Goal: Task Accomplishment & Management: Manage account settings

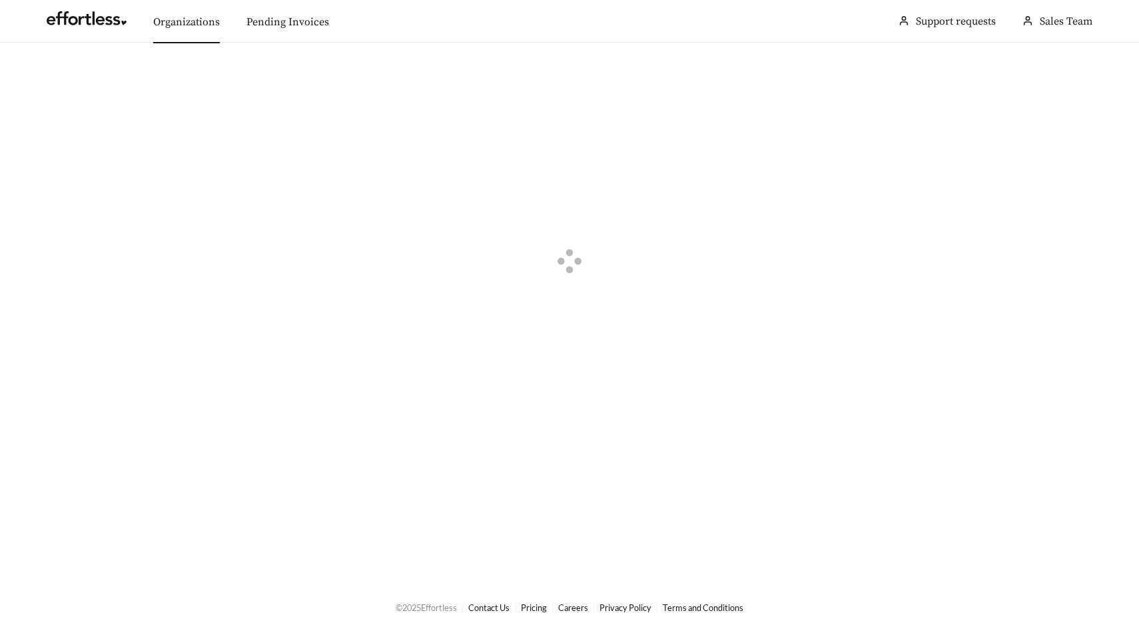
click at [190, 16] on link "Organizations" at bounding box center [186, 21] width 67 height 13
click at [56, 72] on div "button" at bounding box center [55, 75] width 12 height 12
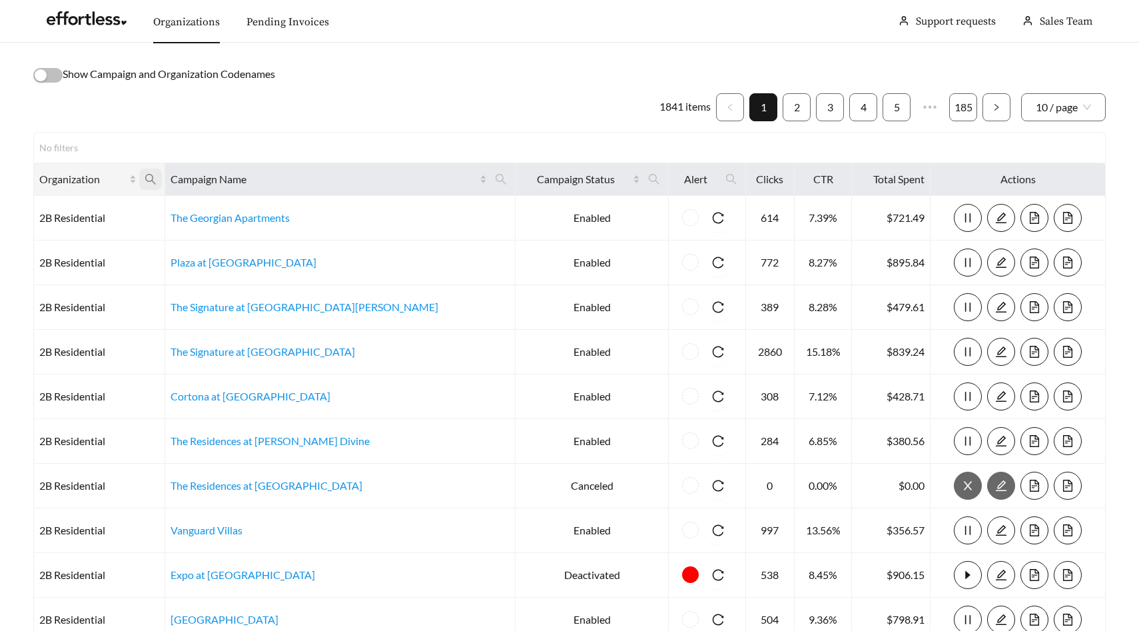
click at [157, 174] on icon "search" at bounding box center [151, 179] width 12 height 12
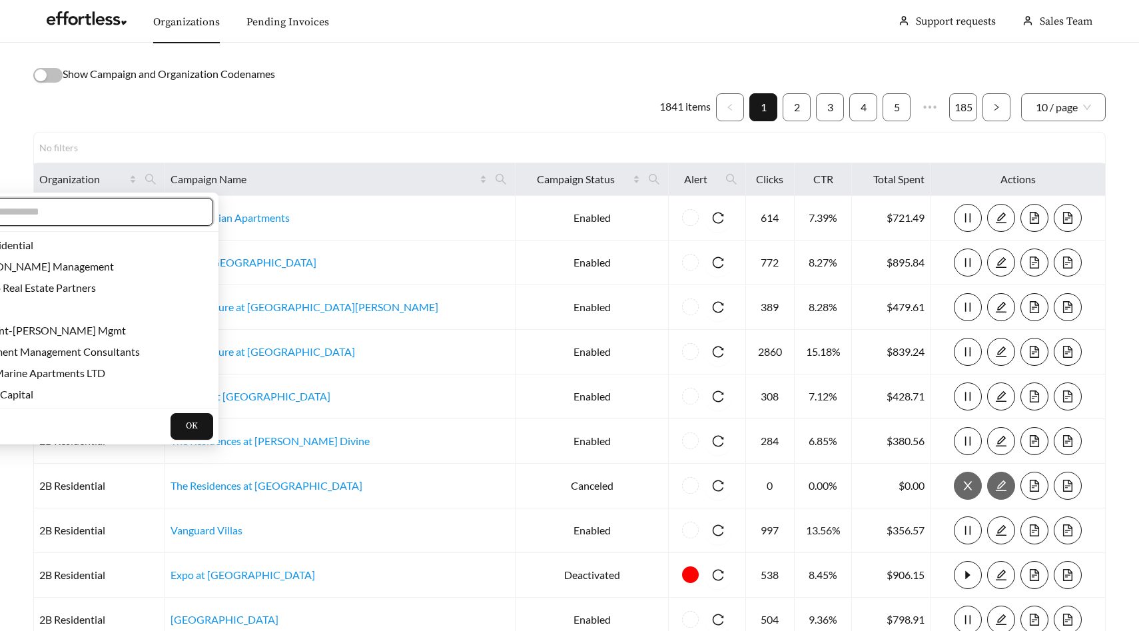
click at [145, 211] on input "text" at bounding box center [84, 212] width 228 height 16
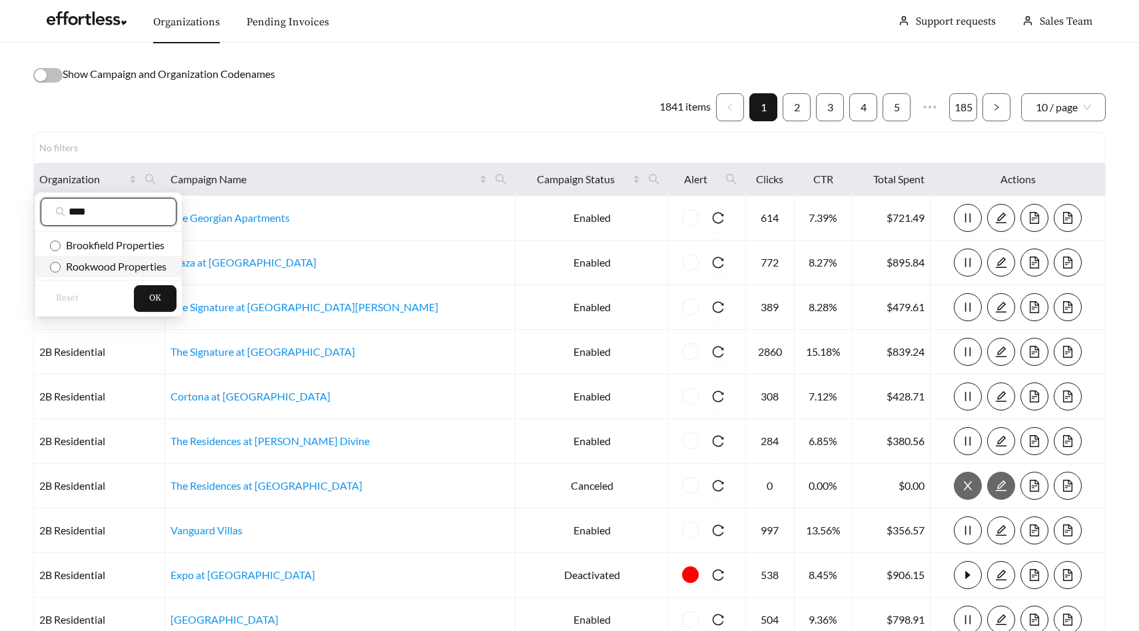
type input "****"
click at [144, 268] on span "Rookwood Properties" at bounding box center [114, 266] width 106 height 13
click at [156, 298] on span "OK" at bounding box center [155, 298] width 12 height 13
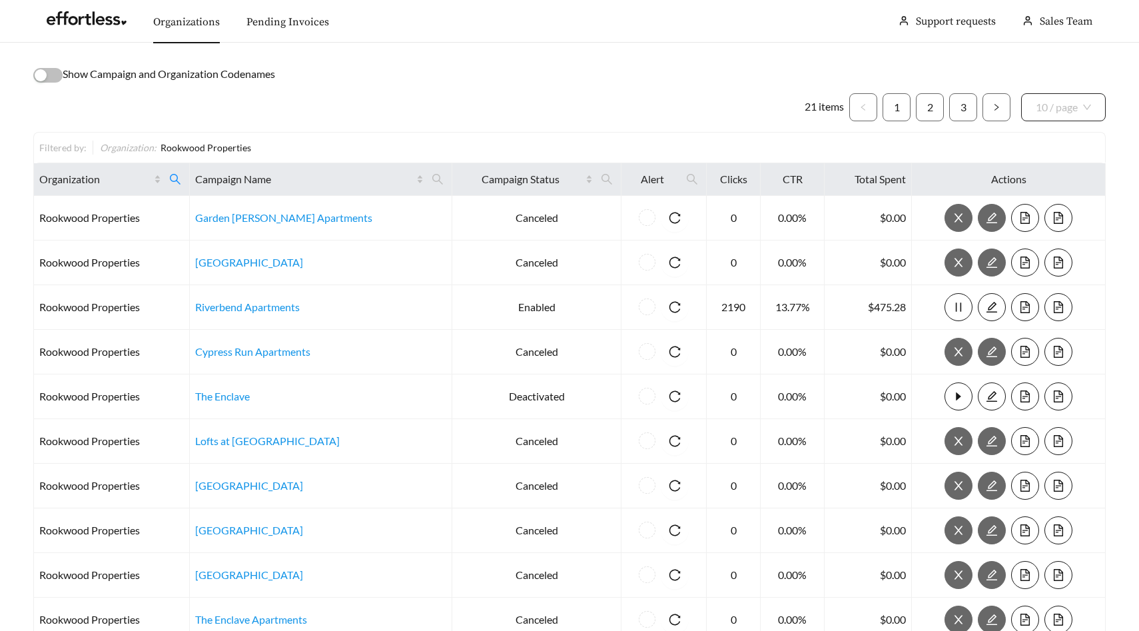
click at [1093, 98] on div "10 / page" at bounding box center [1063, 107] width 85 height 28
click at [1072, 180] on div "50 / page" at bounding box center [1064, 179] width 56 height 15
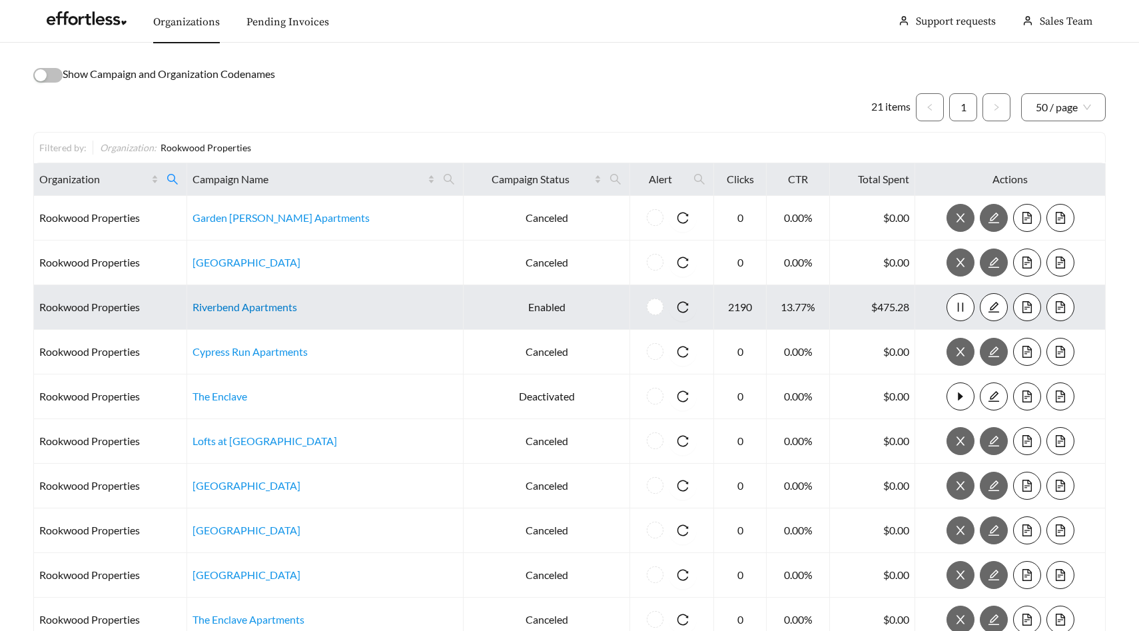
click at [284, 306] on link "Riverbend Apartments" at bounding box center [244, 306] width 105 height 13
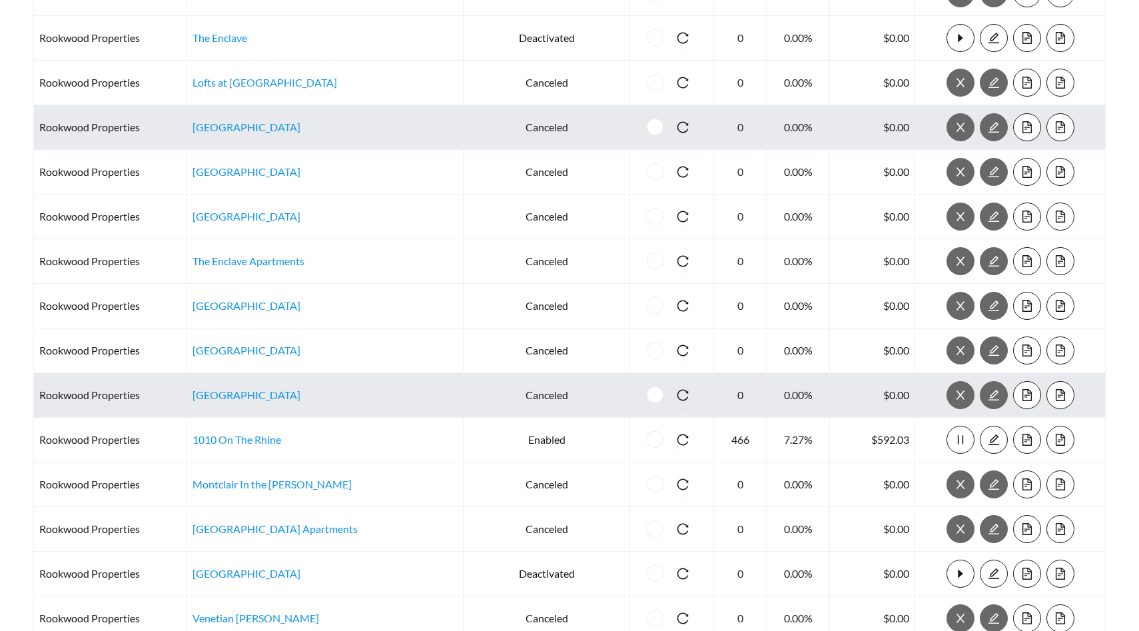
scroll to position [371, 0]
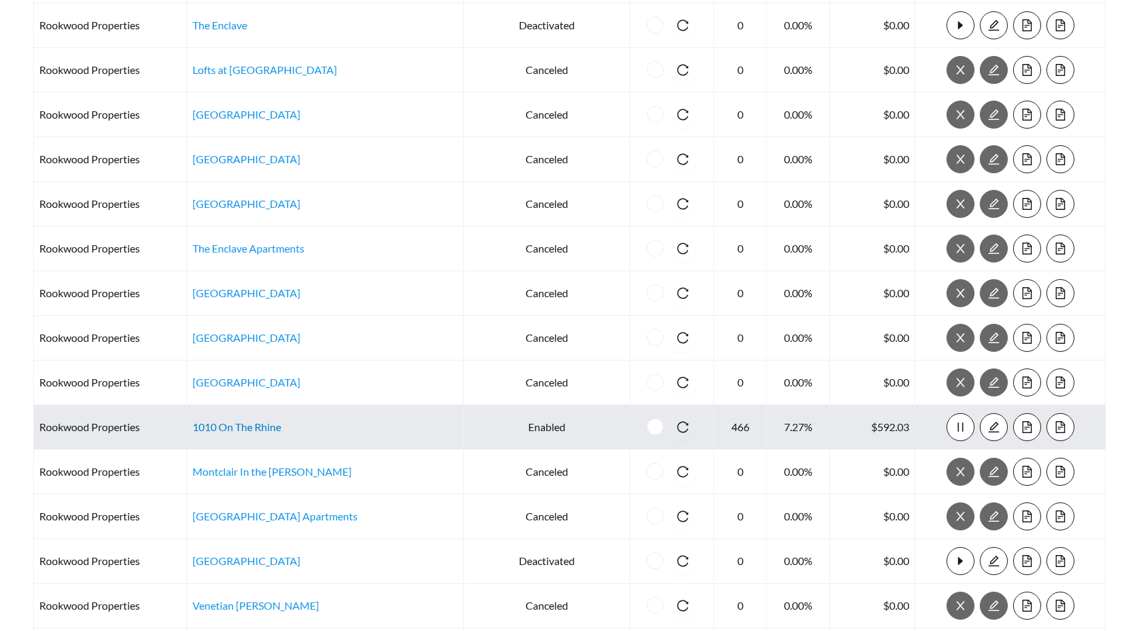
click at [281, 427] on link "1010 On The Rhine" at bounding box center [236, 426] width 89 height 13
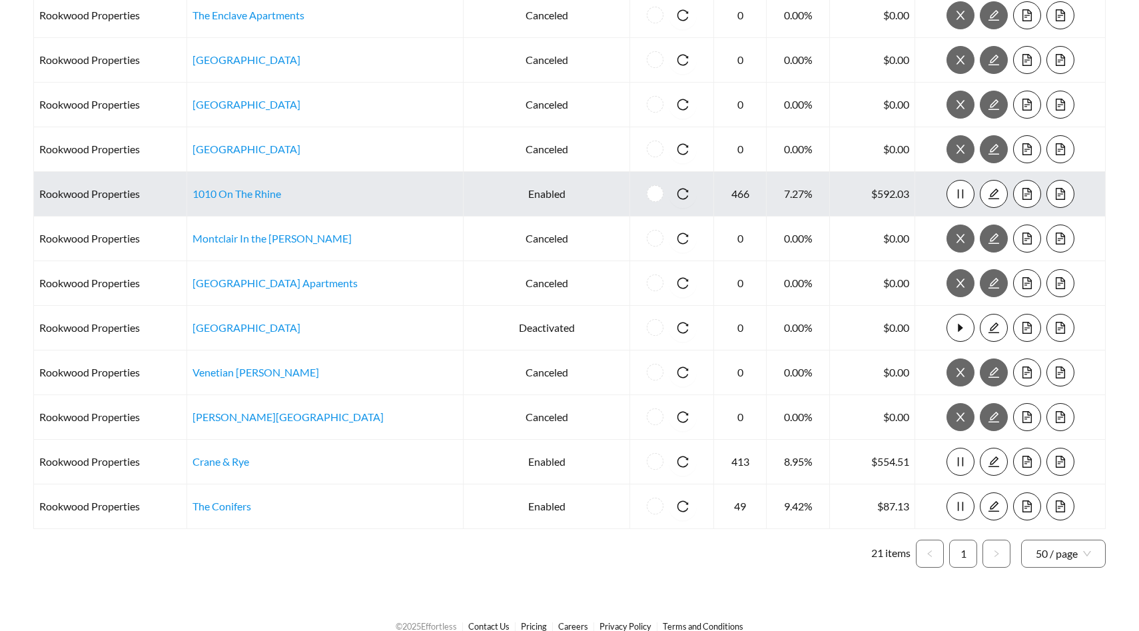
scroll to position [623, 0]
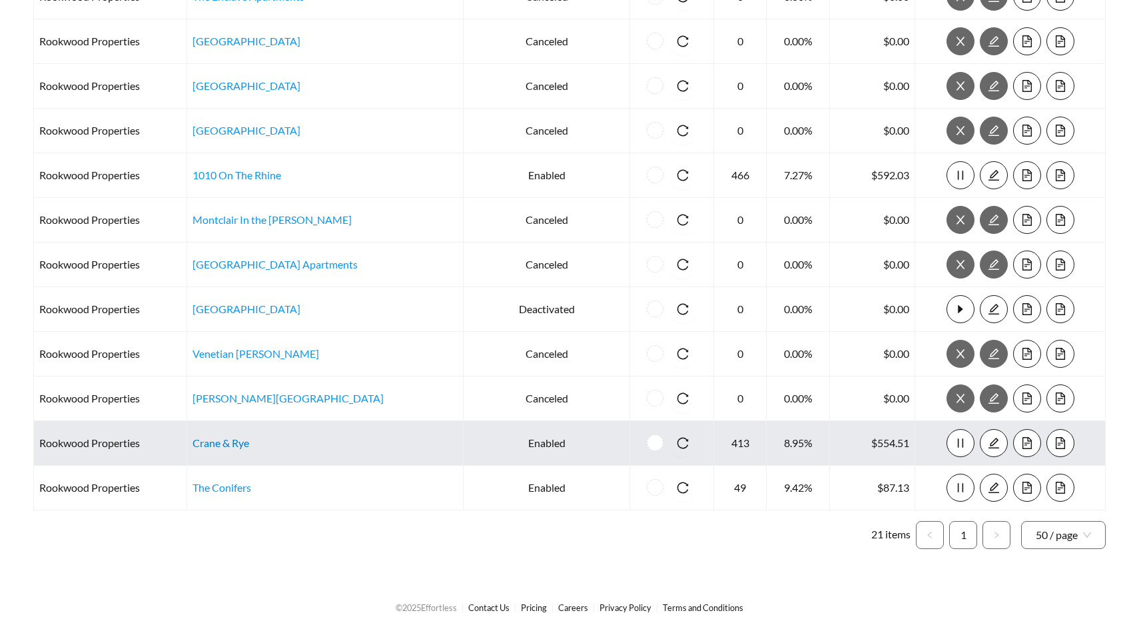
click at [246, 445] on link "Crane & Rye" at bounding box center [220, 442] width 57 height 13
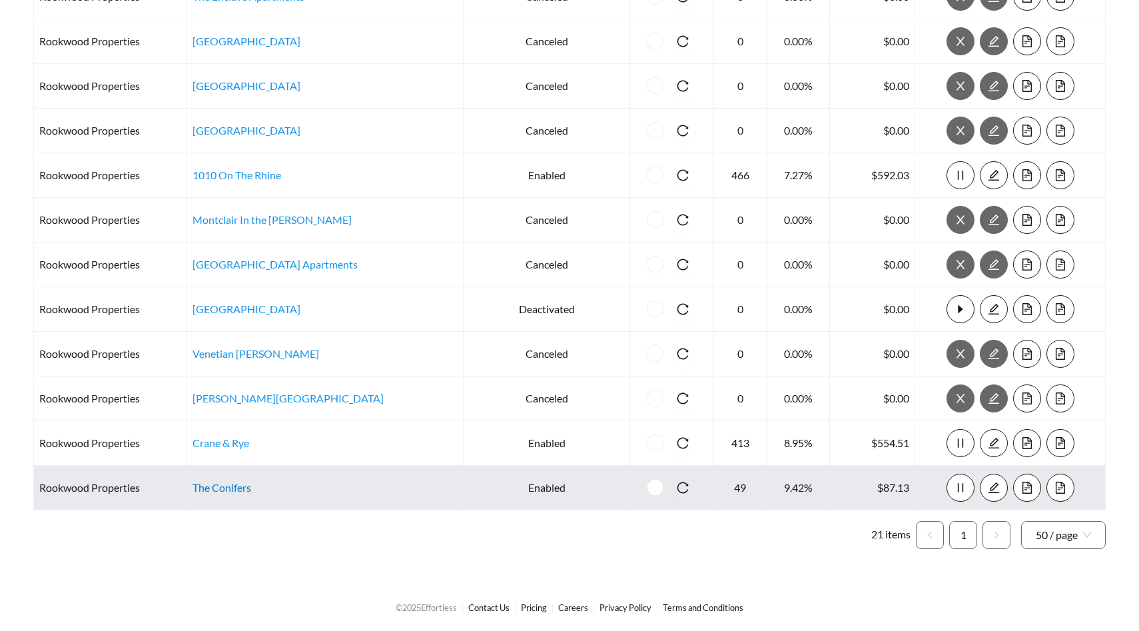
click at [249, 487] on link "The Conifers" at bounding box center [221, 487] width 59 height 13
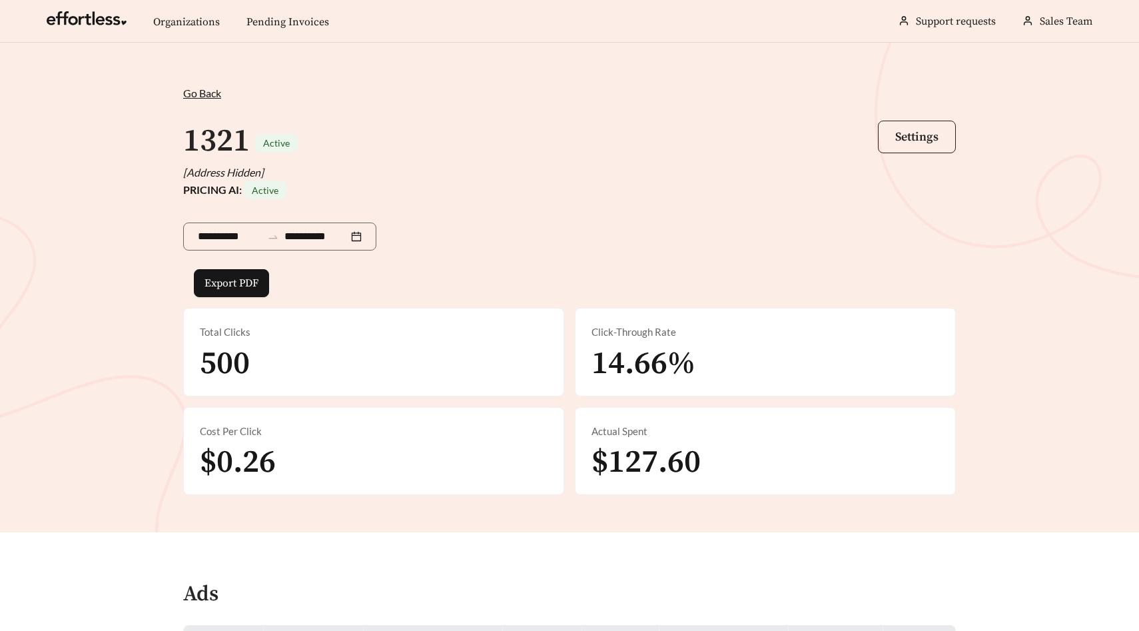
click at [914, 131] on span "Settings" at bounding box center [916, 136] width 43 height 15
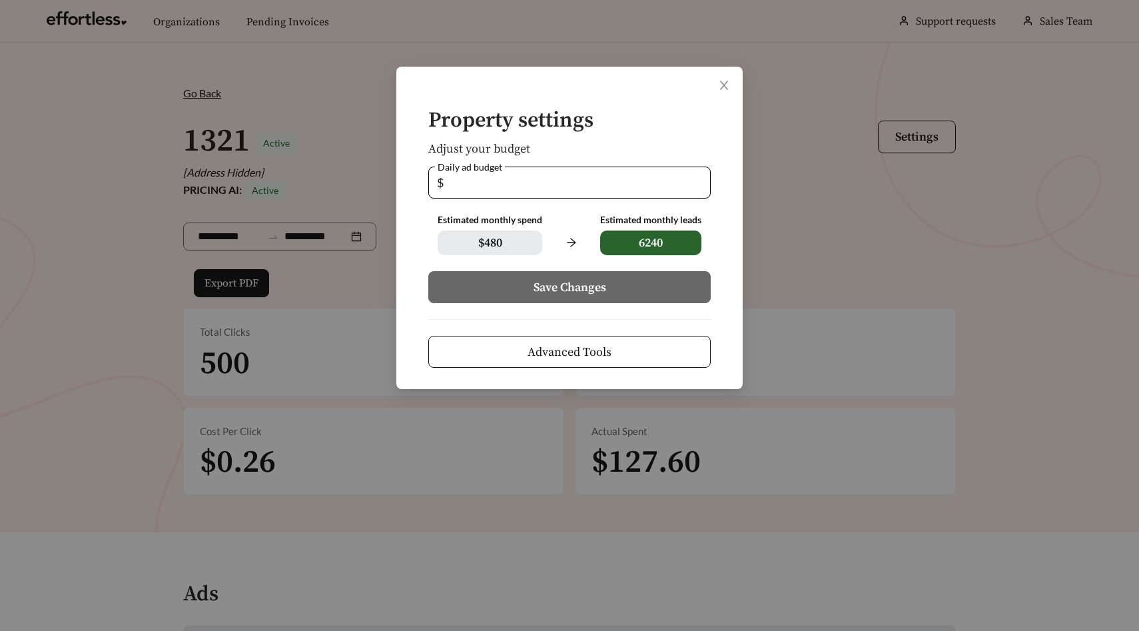
click at [894, 83] on div "Property settings Adjust your budget Daily ad budget $ ** Estimated monthly spe…" at bounding box center [569, 315] width 1139 height 631
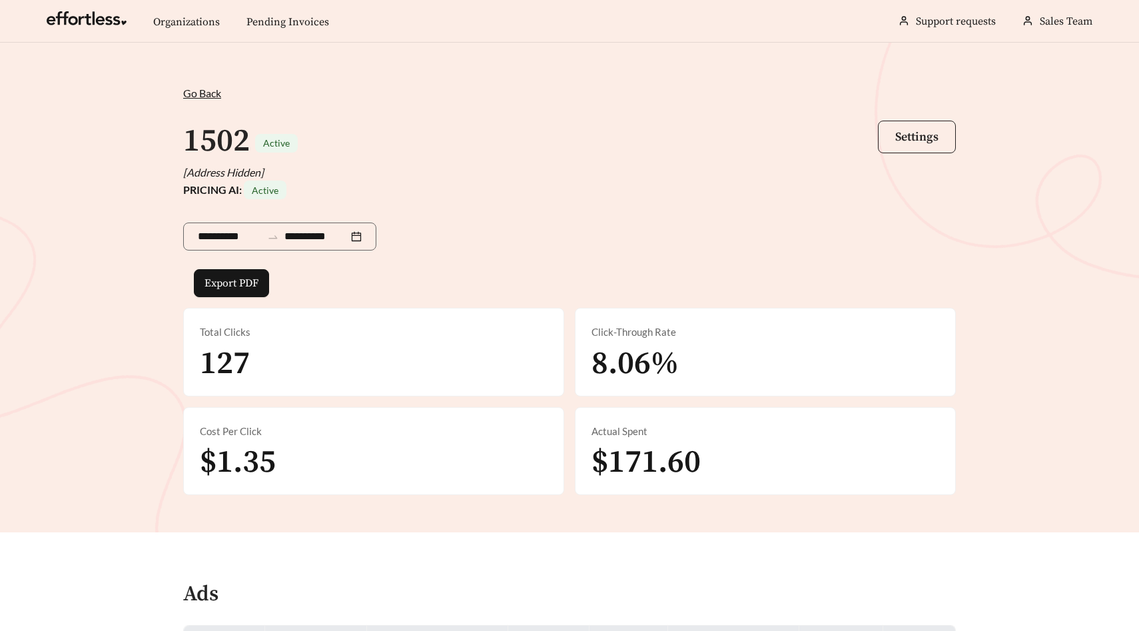
click at [900, 144] on button "Settings" at bounding box center [917, 137] width 78 height 33
click at [916, 130] on span "Settings" at bounding box center [916, 136] width 43 height 15
click at [922, 139] on span "Settings" at bounding box center [916, 136] width 43 height 15
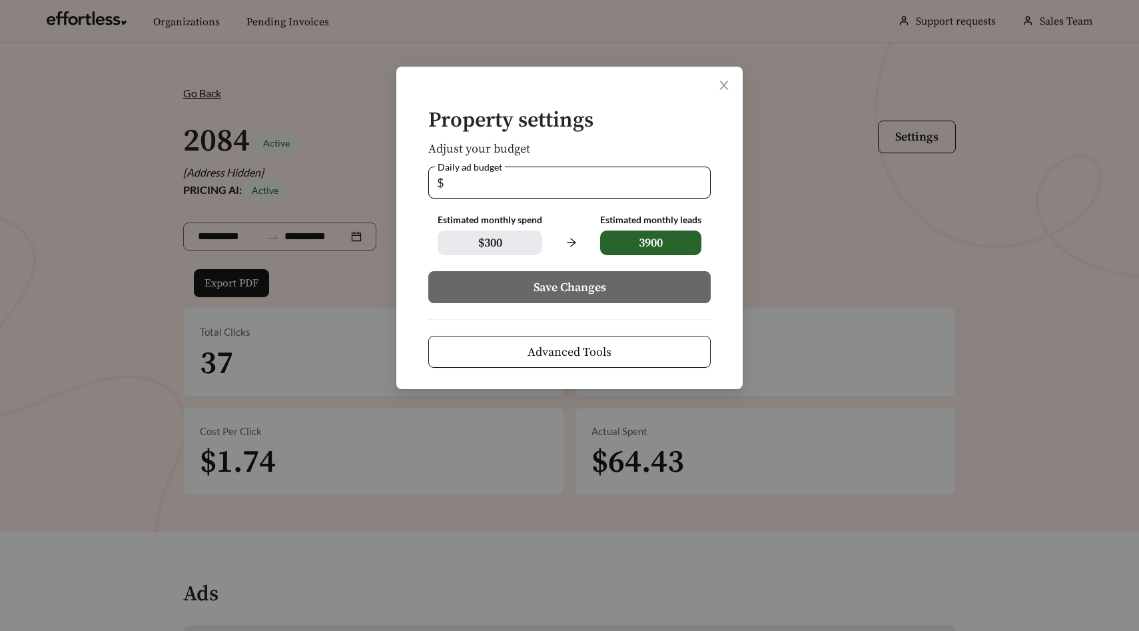
click at [888, 212] on div "Property settings Adjust your budget Daily ad budget $ ** Estimated monthly spe…" at bounding box center [569, 315] width 1139 height 631
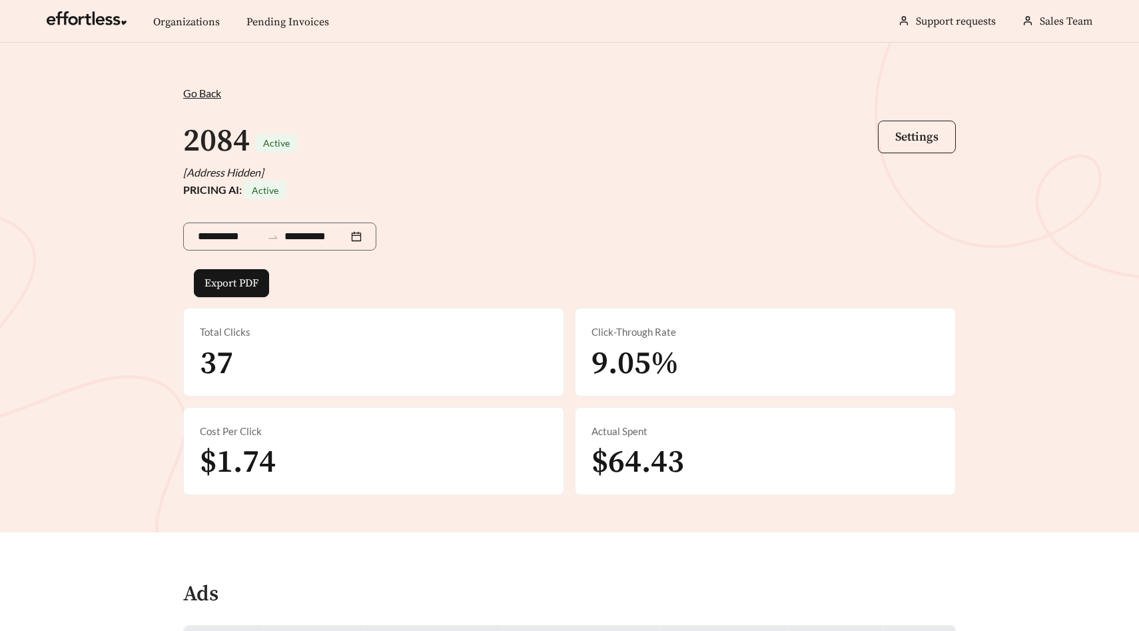
click at [914, 133] on span "Settings" at bounding box center [916, 136] width 43 height 15
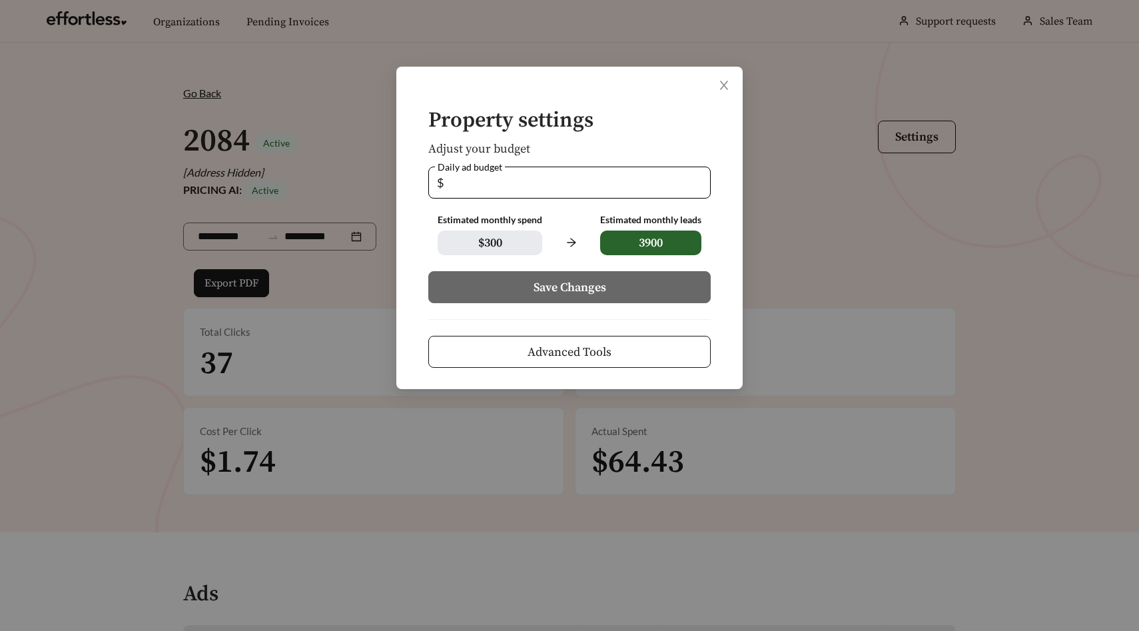
click at [856, 120] on div "Property settings Adjust your budget Daily ad budget $ ** Estimated monthly spe…" at bounding box center [569, 315] width 1139 height 631
